Goal: Check status: Check status

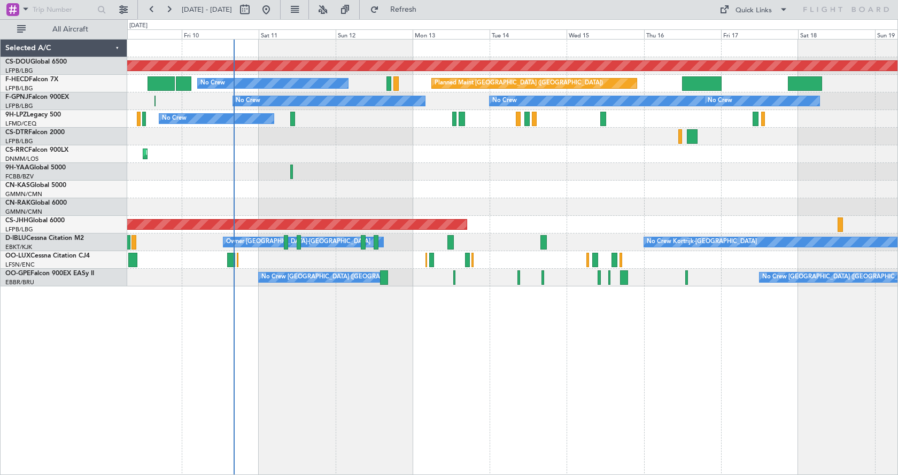
click at [354, 371] on div "Planned Maint London ([GEOGRAPHIC_DATA]) Planned Maint [GEOGRAPHIC_DATA] ([GEOG…" at bounding box center [512, 257] width 771 height 436
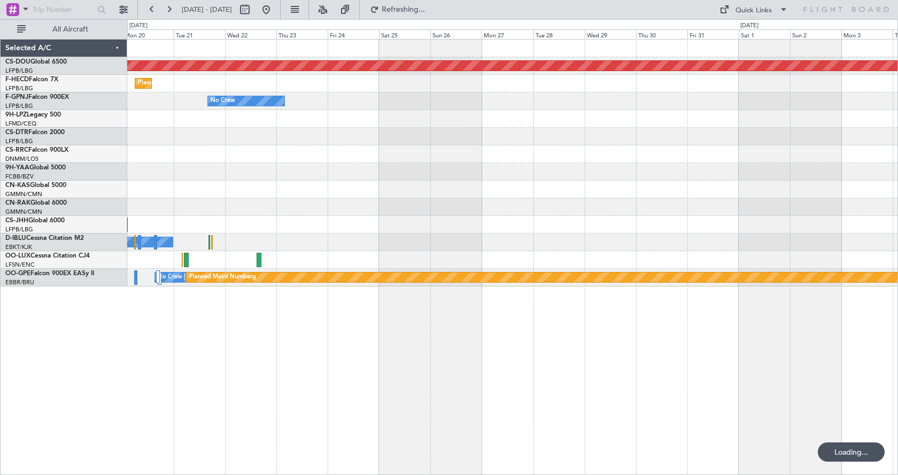
click at [0, 395] on div "Planned Maint London ([GEOGRAPHIC_DATA]) Planned Maint [GEOGRAPHIC_DATA] ([GEOG…" at bounding box center [449, 247] width 898 height 456
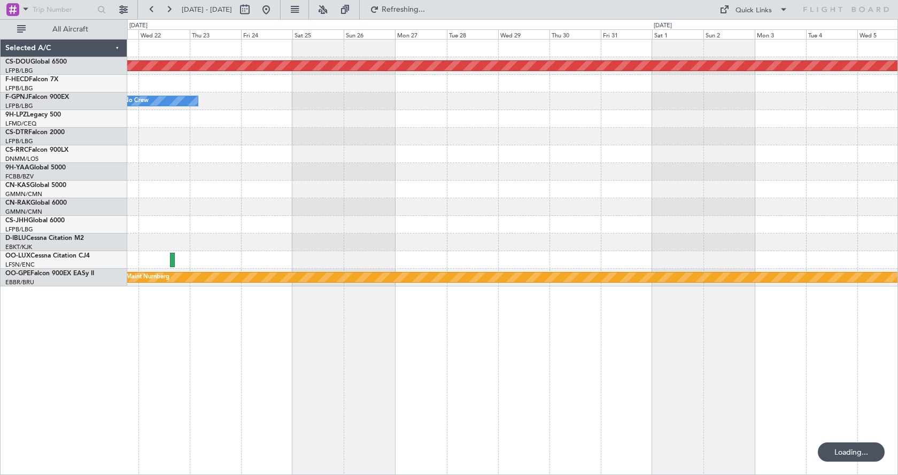
click at [399, 377] on div "Planned Maint London ([GEOGRAPHIC_DATA]) Planned Maint [GEOGRAPHIC_DATA] ([GEOG…" at bounding box center [512, 257] width 771 height 436
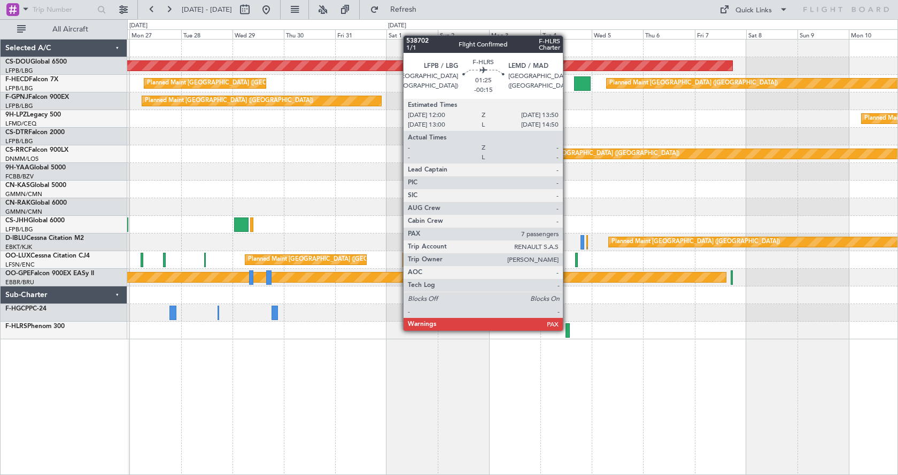
click at [568, 330] on div at bounding box center [567, 330] width 4 height 14
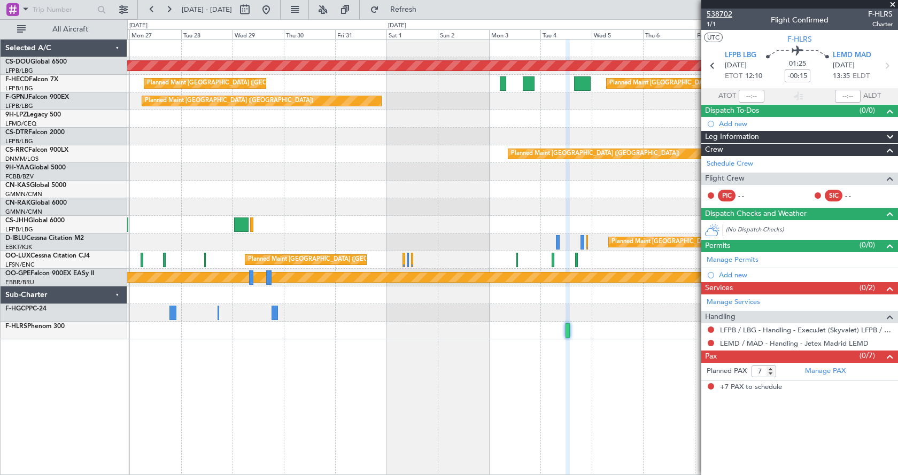
click at [725, 13] on span "538702" at bounding box center [719, 14] width 26 height 11
click at [275, 8] on button at bounding box center [266, 9] width 17 height 17
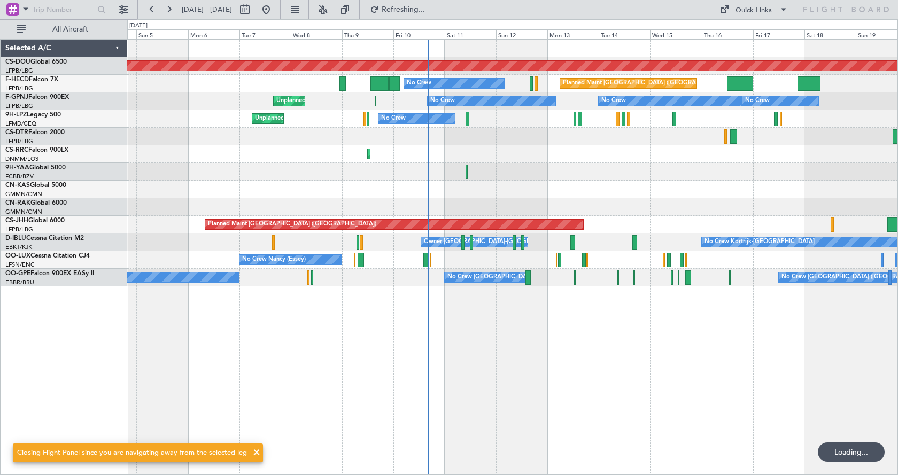
click at [543, 397] on div "Planned Maint London ([GEOGRAPHIC_DATA]) Planned Maint [GEOGRAPHIC_DATA] ([GEOG…" at bounding box center [512, 257] width 771 height 436
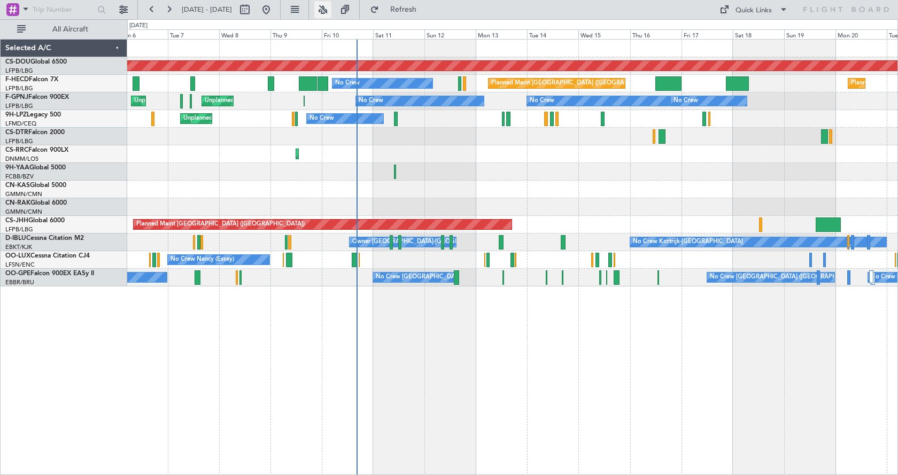
click at [331, 5] on button at bounding box center [322, 9] width 17 height 17
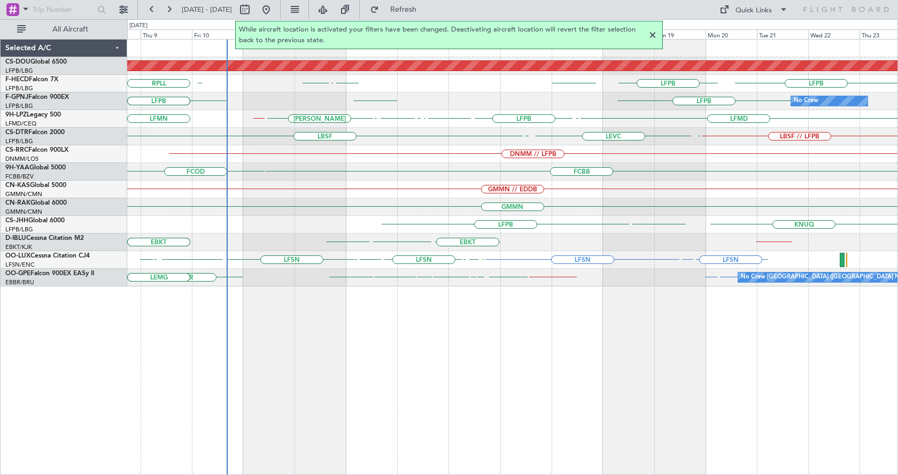
click at [557, 348] on div "Planned Maint London ([GEOGRAPHIC_DATA]) LFPB LFPB KLAX LFPB LFPB UGTB ZBAA VHH…" at bounding box center [512, 257] width 771 height 436
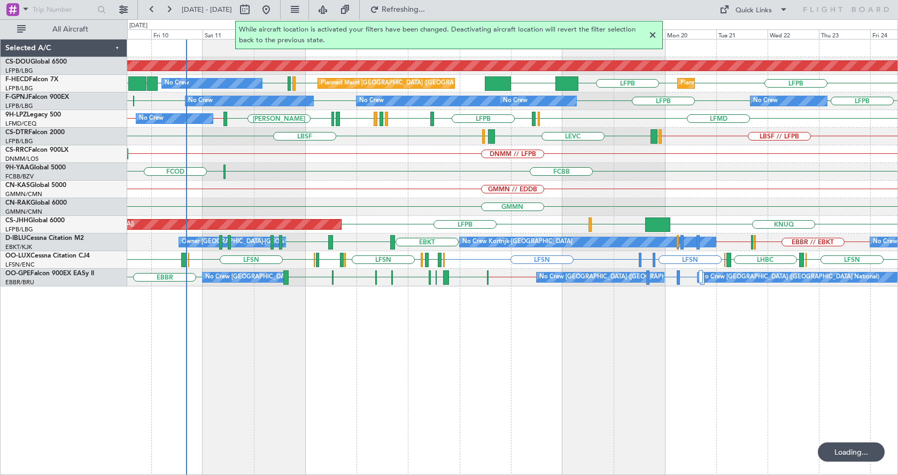
click at [655, 33] on div at bounding box center [652, 35] width 13 height 13
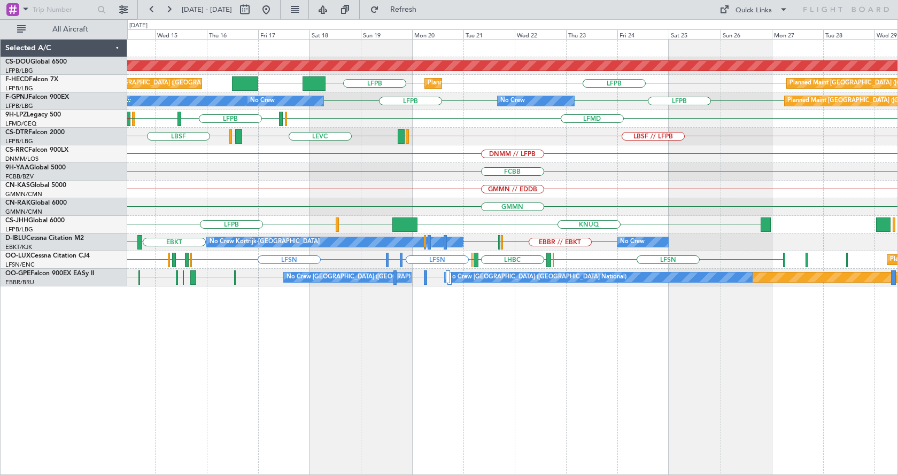
click at [520, 423] on div "Planned Maint London ([GEOGRAPHIC_DATA]) LFPB LFPB KLAX Planned Maint [GEOGRAPH…" at bounding box center [512, 257] width 771 height 436
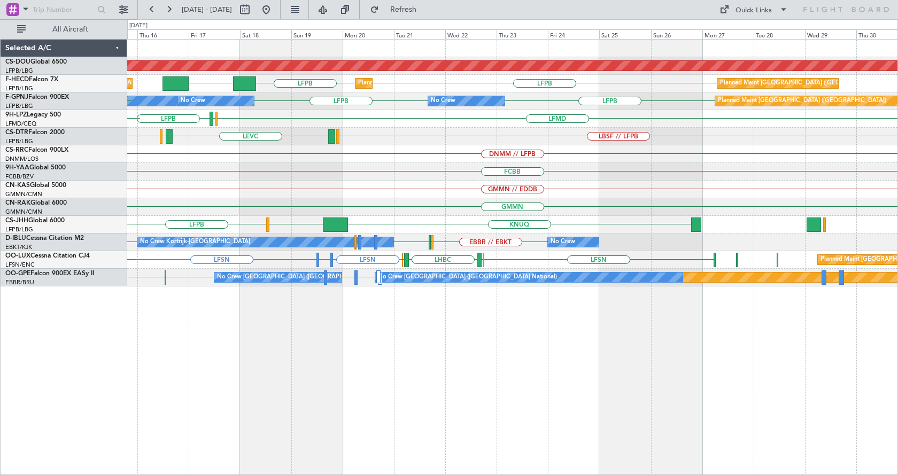
click at [487, 422] on div "Planned Maint London ([GEOGRAPHIC_DATA]) LFPB LFPB KLAX Planned Maint [GEOGRAPH…" at bounding box center [512, 257] width 771 height 436
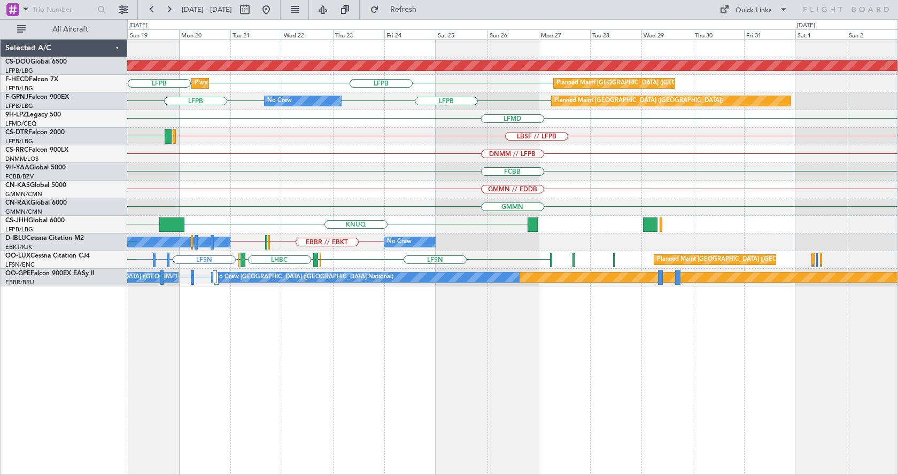
click at [478, 424] on div "Planned Maint London ([GEOGRAPHIC_DATA]) LFPB LFPB Planned Maint [GEOGRAPHIC_DA…" at bounding box center [512, 257] width 771 height 436
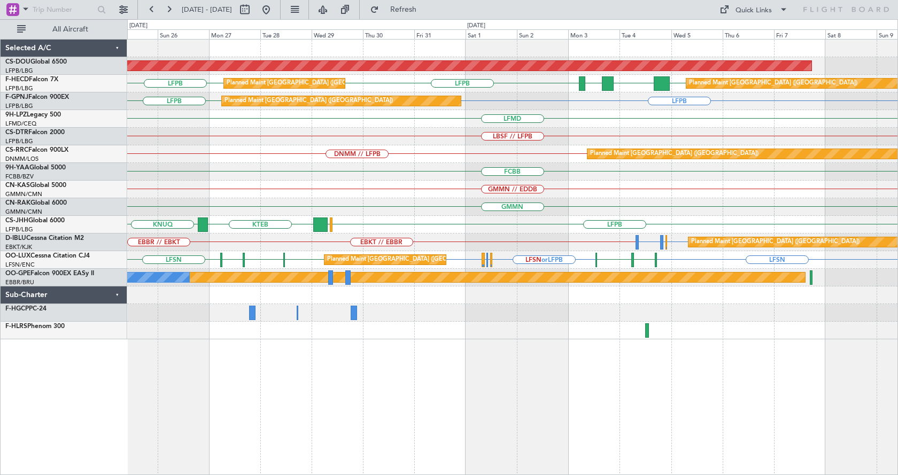
click at [576, 402] on div "Planned Maint London ([GEOGRAPHIC_DATA]) LFPB LFPB LFPB FOOL GMMN Planned Maint…" at bounding box center [512, 257] width 771 height 436
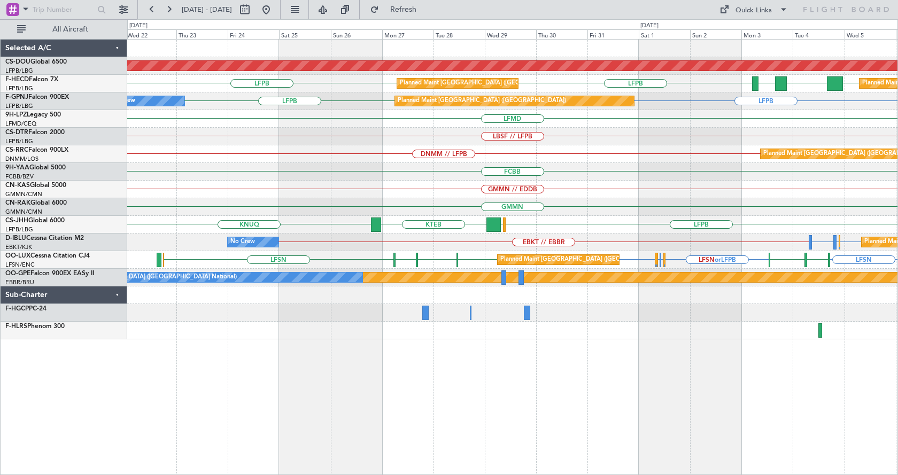
click at [448, 93] on div "Planned Maint London ([GEOGRAPHIC_DATA]) EGKB // LFPB Planned Maint [GEOGRAPHIC…" at bounding box center [512, 190] width 770 height 300
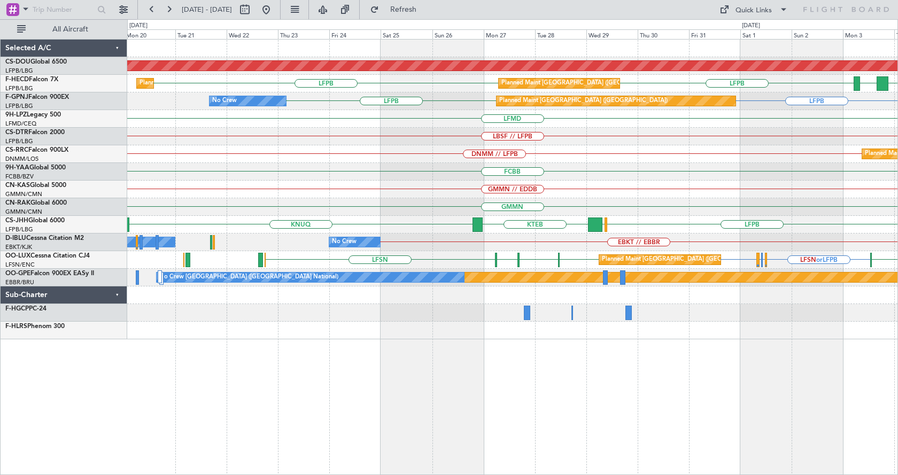
click at [540, 106] on div "Planned Maint London ([GEOGRAPHIC_DATA]) EGKB // LFPB Planned Maint [GEOGRAPHIC…" at bounding box center [512, 190] width 770 height 300
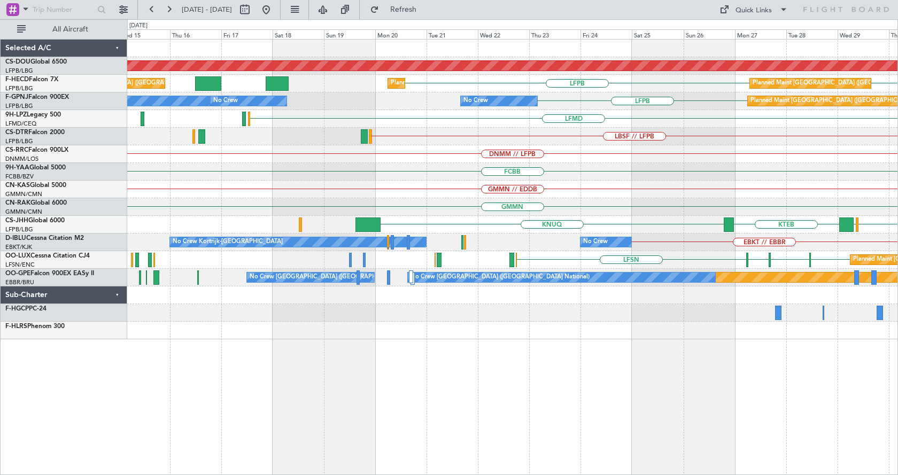
click at [772, 150] on div "DNMM // LFPB" at bounding box center [512, 154] width 770 height 18
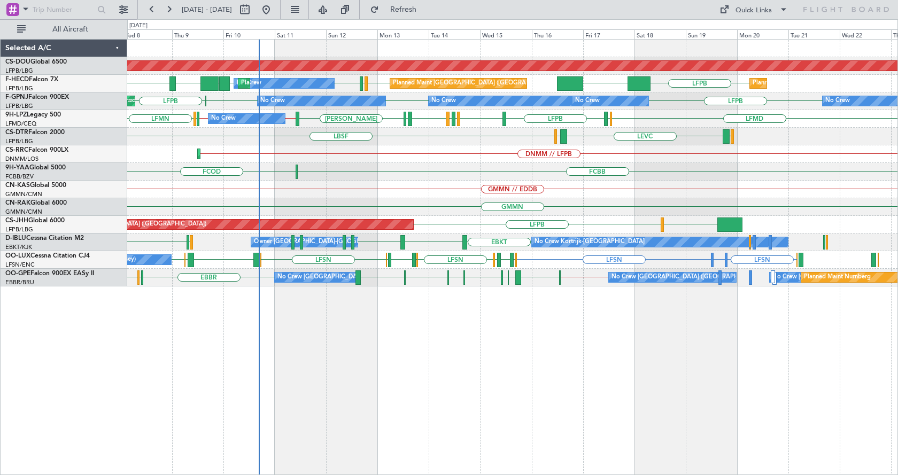
click at [559, 396] on div "Planned Maint London ([GEOGRAPHIC_DATA]) VHHH LFPB KLAX LFPB LFMN LFPB LFPB UGT…" at bounding box center [512, 257] width 771 height 436
